Goal: Task Accomplishment & Management: Use online tool/utility

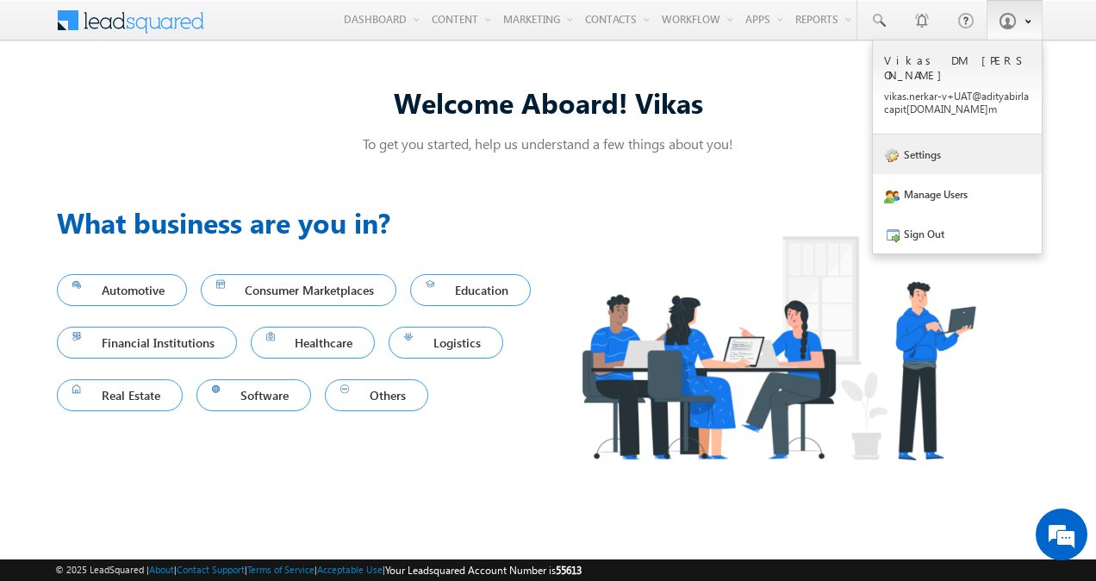
click at [960, 140] on link "Settings" at bounding box center [957, 154] width 169 height 40
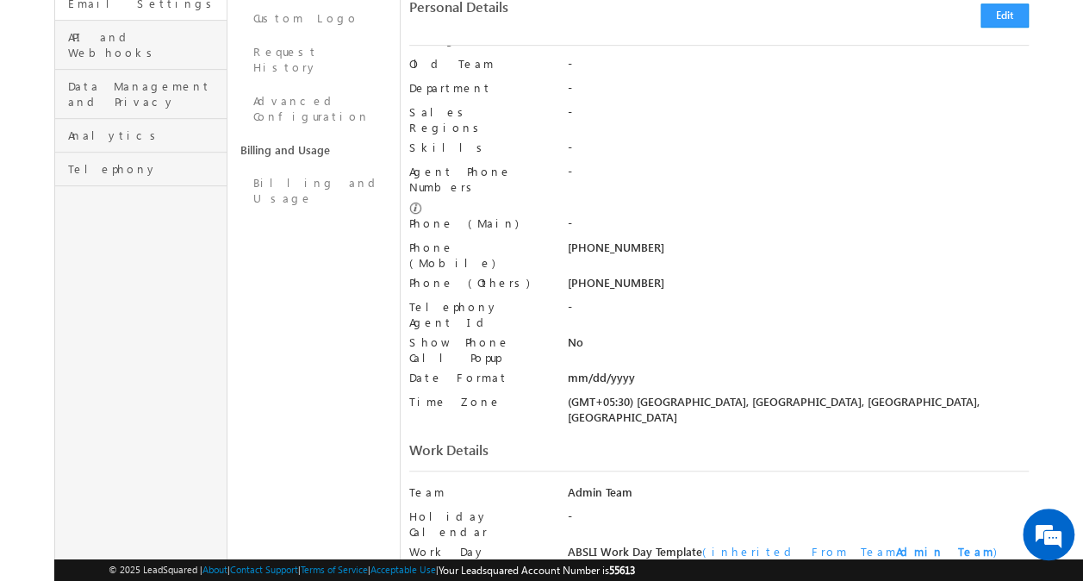
scroll to position [479, 0]
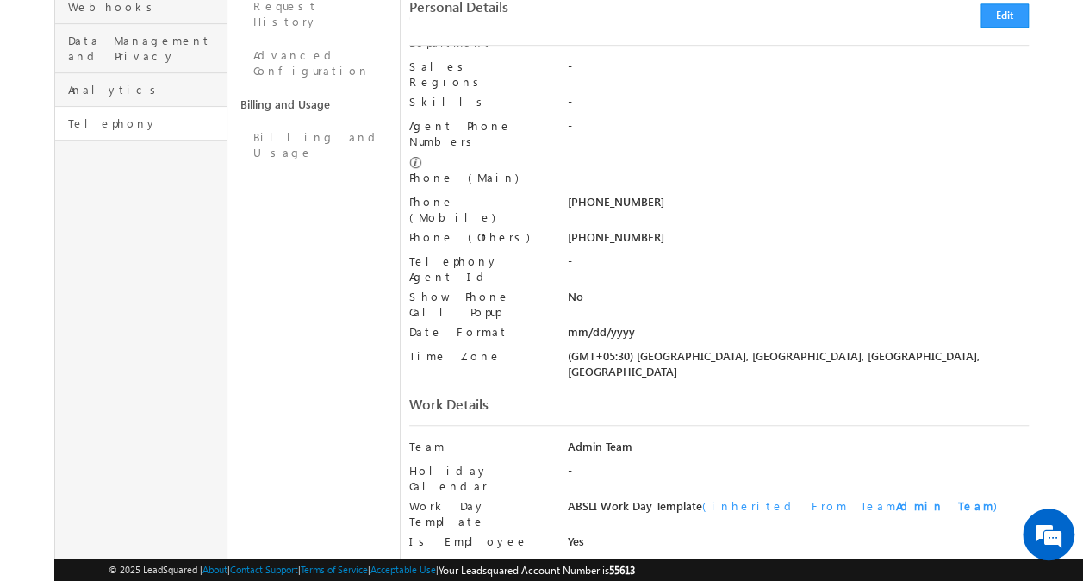
click at [118, 107] on link "Telephony" at bounding box center [140, 124] width 171 height 34
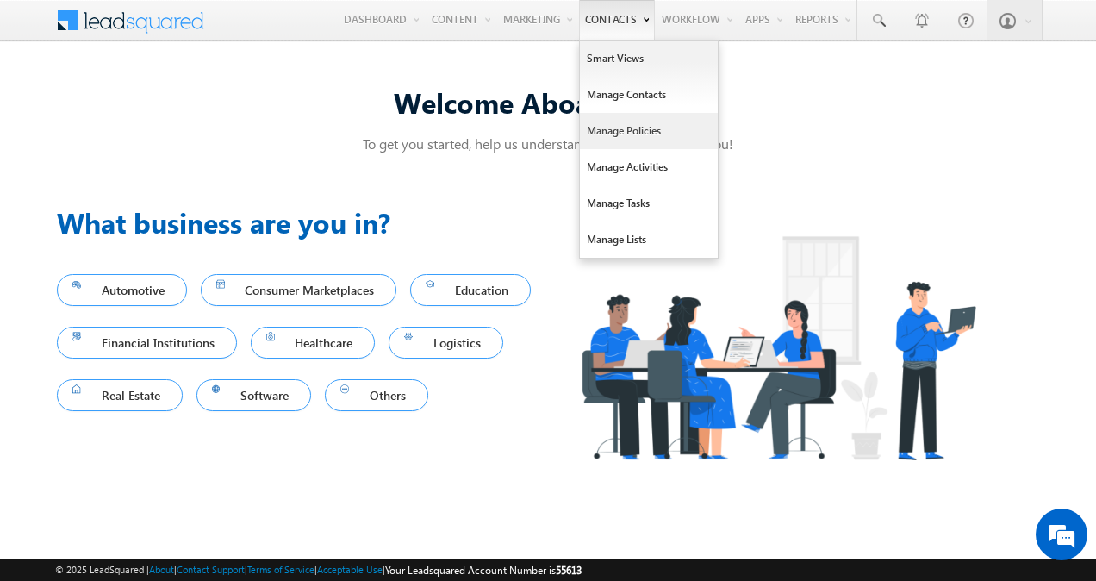
click at [627, 129] on link "Manage Policies" at bounding box center [649, 131] width 138 height 36
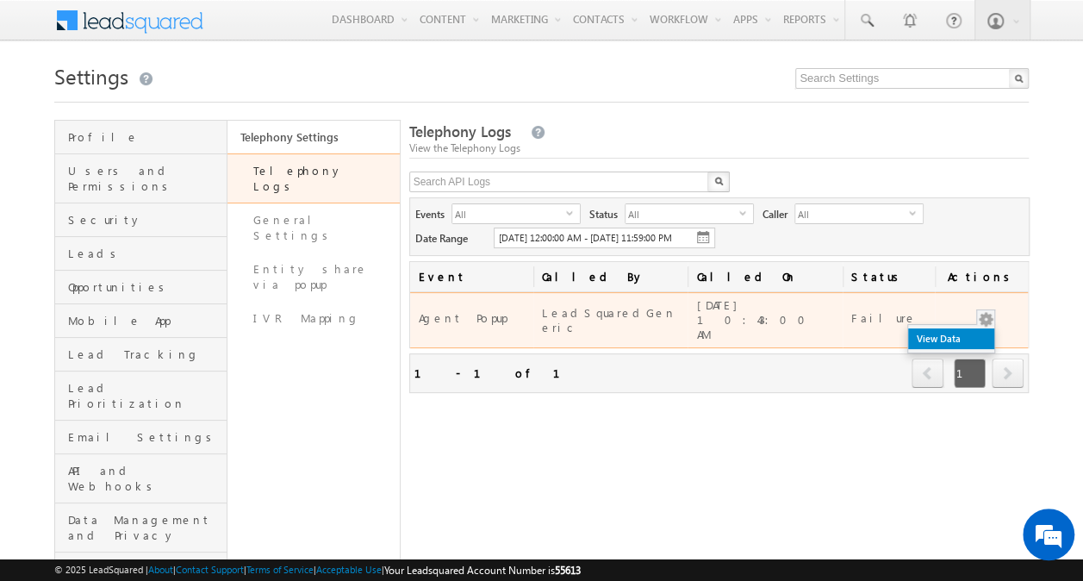
click at [978, 339] on link "View Data" at bounding box center [951, 338] width 86 height 21
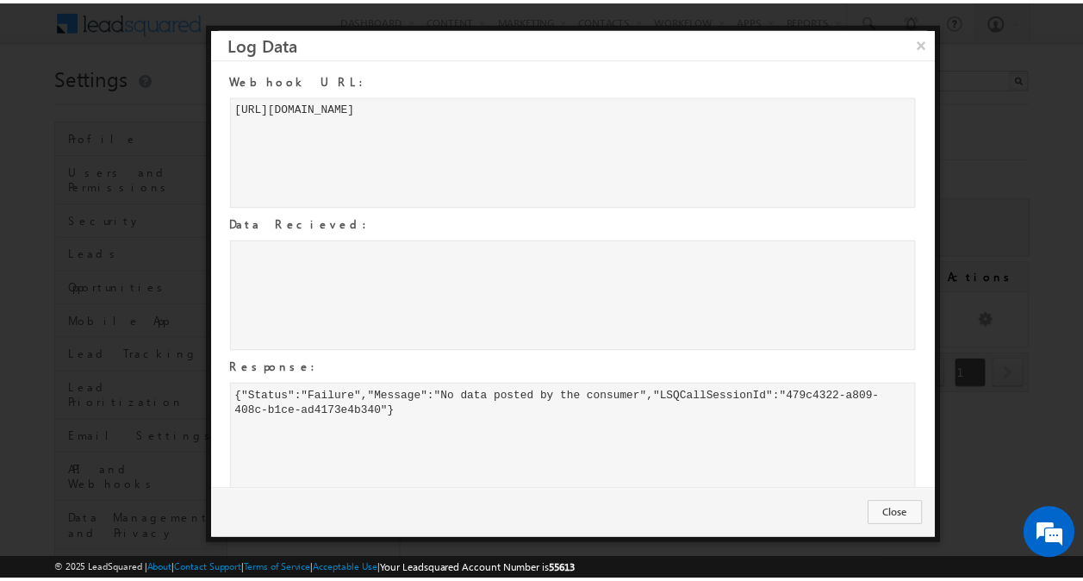
scroll to position [16, 0]
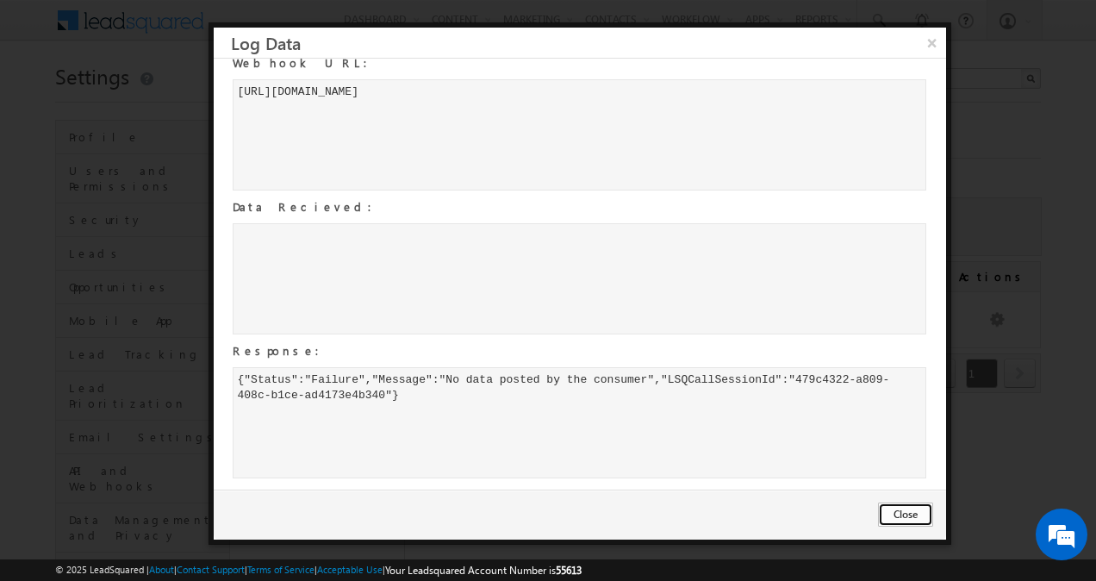
click at [908, 514] on button "Close" at bounding box center [905, 514] width 55 height 24
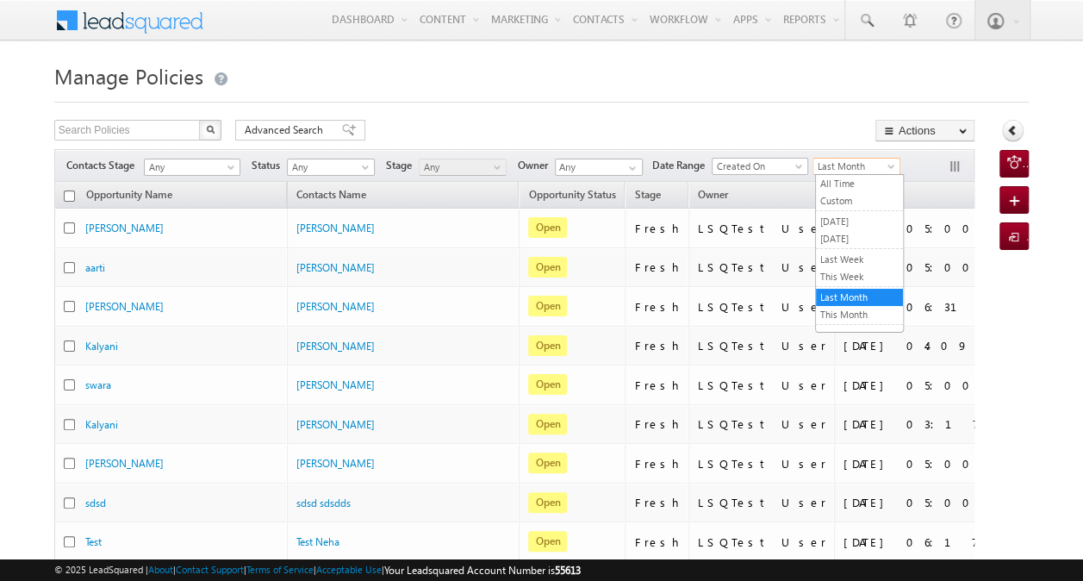
click at [892, 165] on span at bounding box center [893, 170] width 14 height 14
click at [869, 181] on link "All Time" at bounding box center [859, 184] width 87 height 16
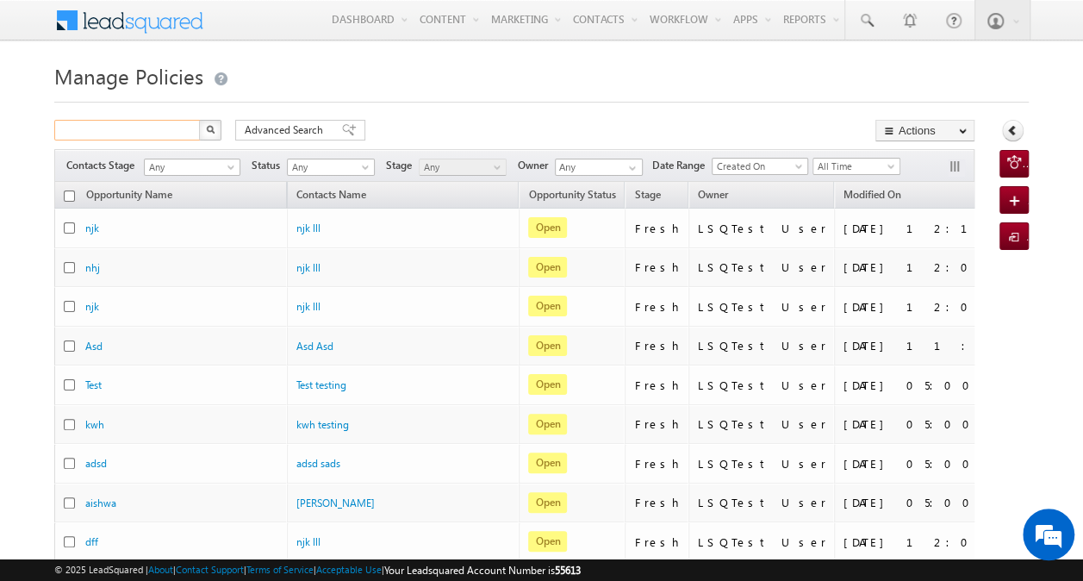
click at [146, 130] on input "text" at bounding box center [127, 130] width 147 height 21
paste input "9876434556"
type input "9876434556"
click at [210, 129] on img "button" at bounding box center [210, 129] width 9 height 9
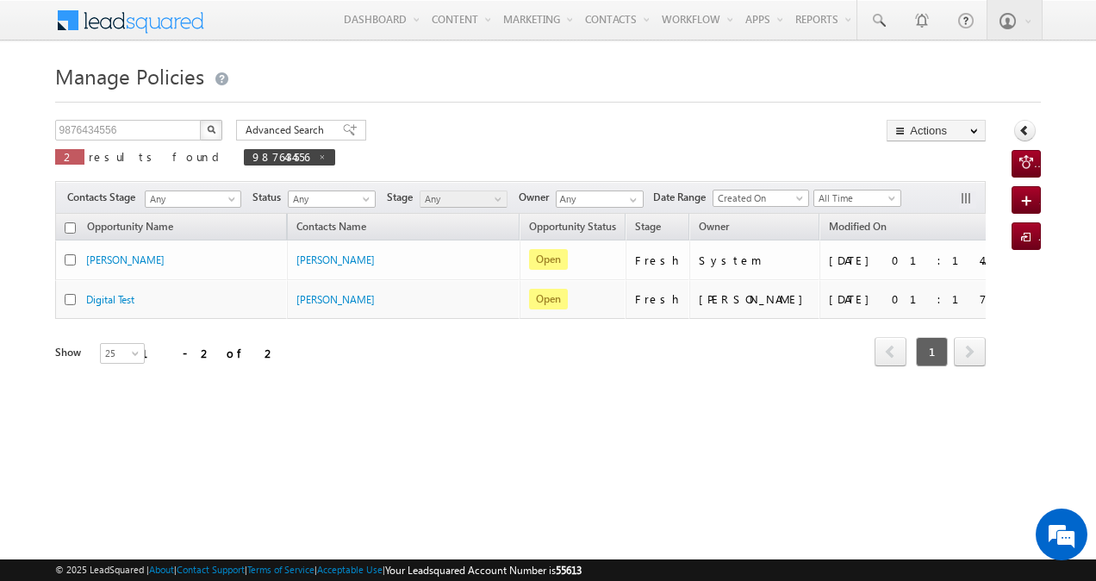
drag, startPoint x: 459, startPoint y: 382, endPoint x: 524, endPoint y: 383, distance: 64.6
click at [524, 383] on div "Opportunity Name Contacts Name Opportunity Status Stage Owner Modified On Creat…" at bounding box center [520, 301] width 931 height 174
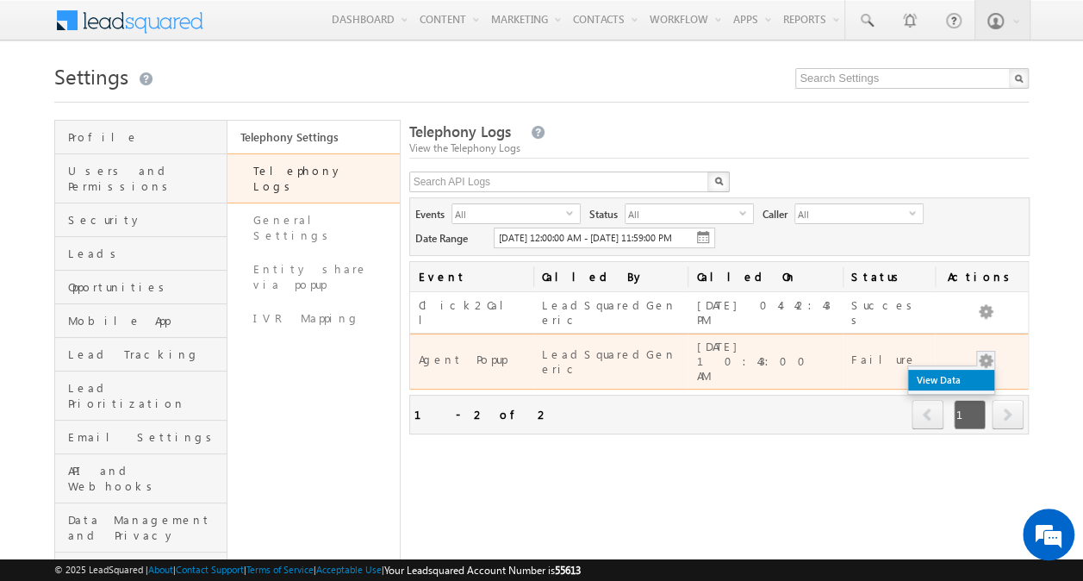
click at [969, 375] on link "View Data" at bounding box center [951, 380] width 86 height 21
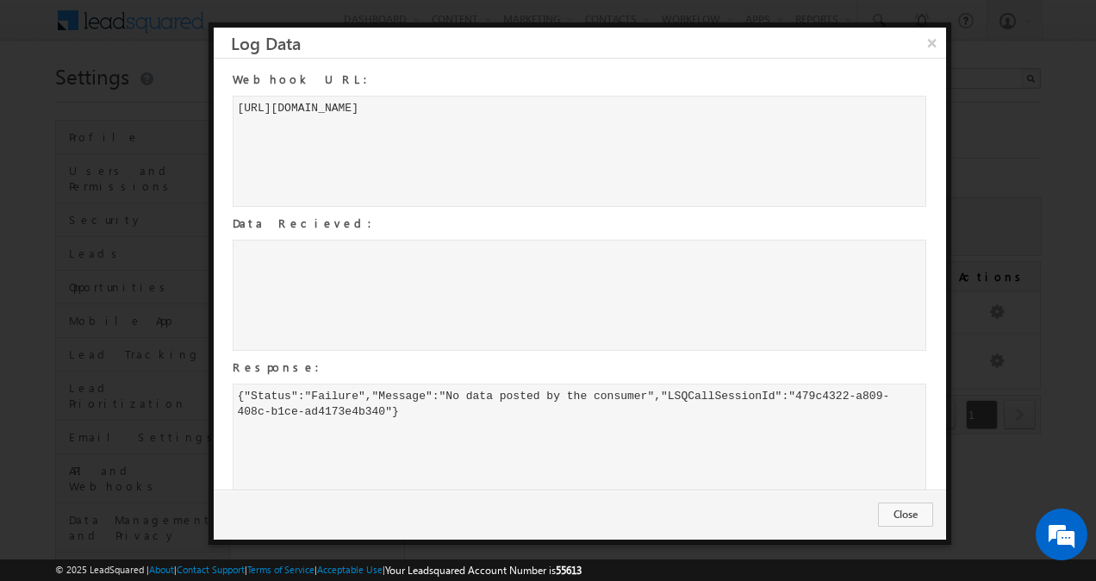
scroll to position [16, 0]
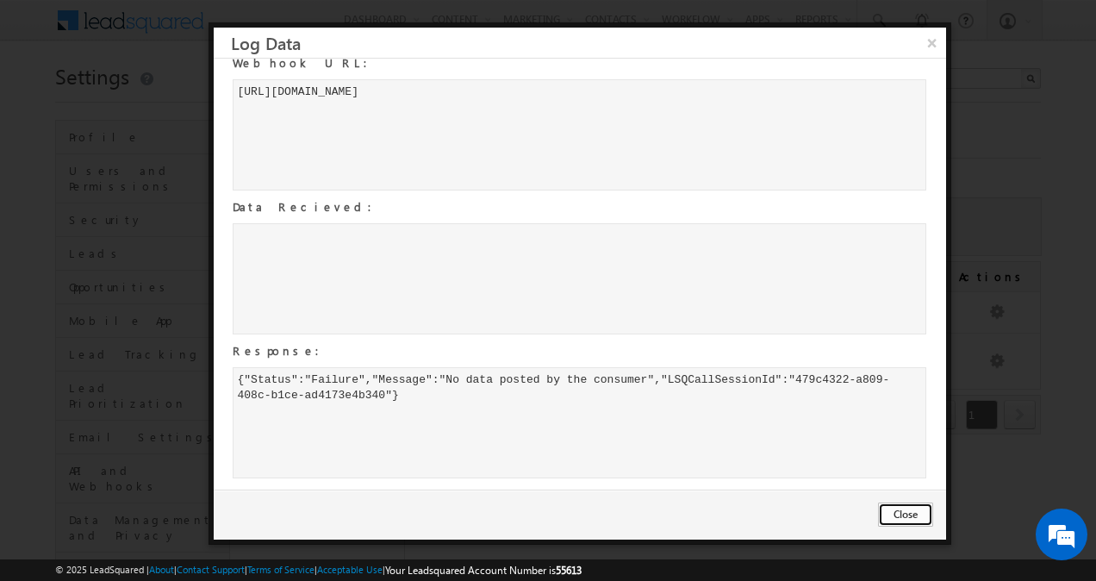
click at [912, 521] on button "Close" at bounding box center [905, 514] width 55 height 24
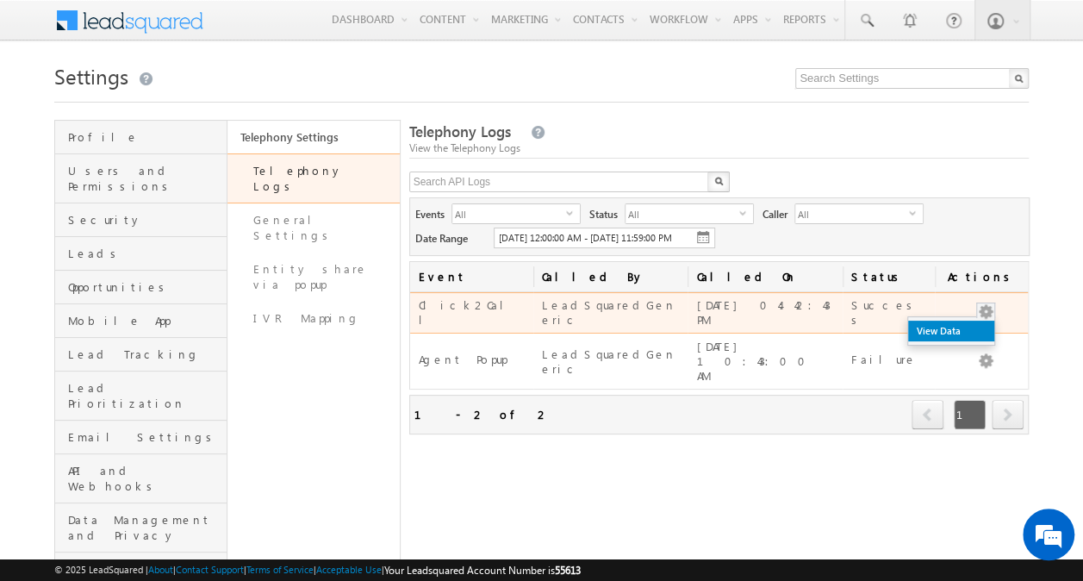
click at [977, 336] on link "View Data" at bounding box center [951, 331] width 86 height 21
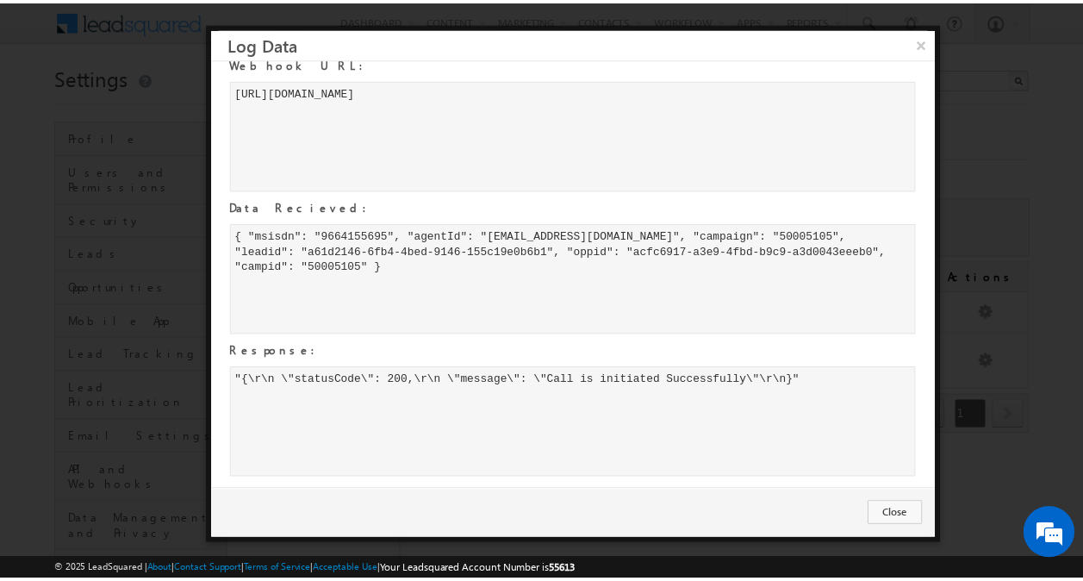
scroll to position [0, 0]
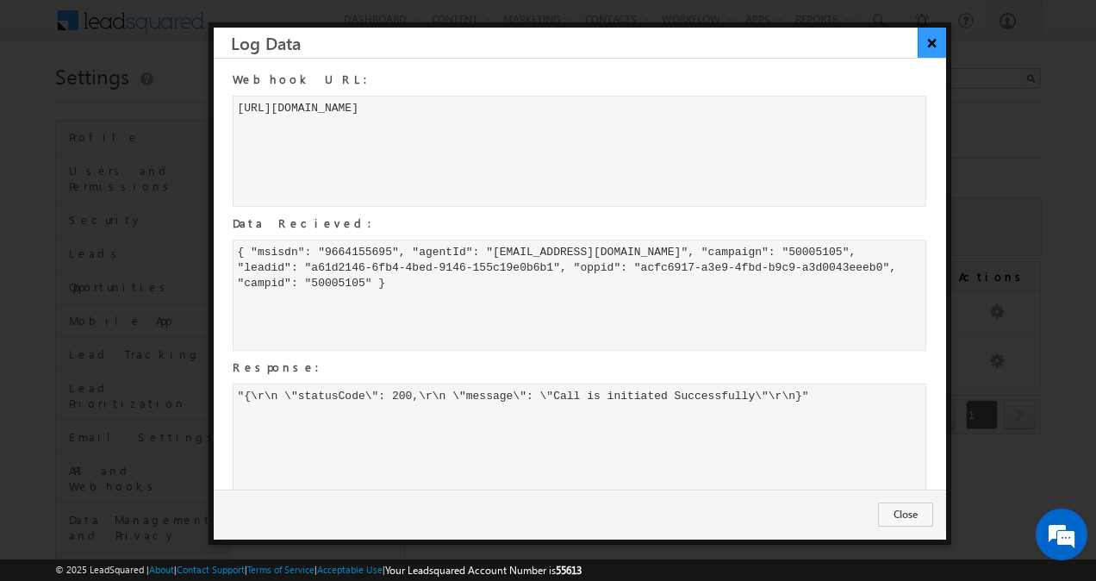
click at [931, 52] on button "×" at bounding box center [932, 43] width 28 height 30
